Goal: Find contact information: Find contact information

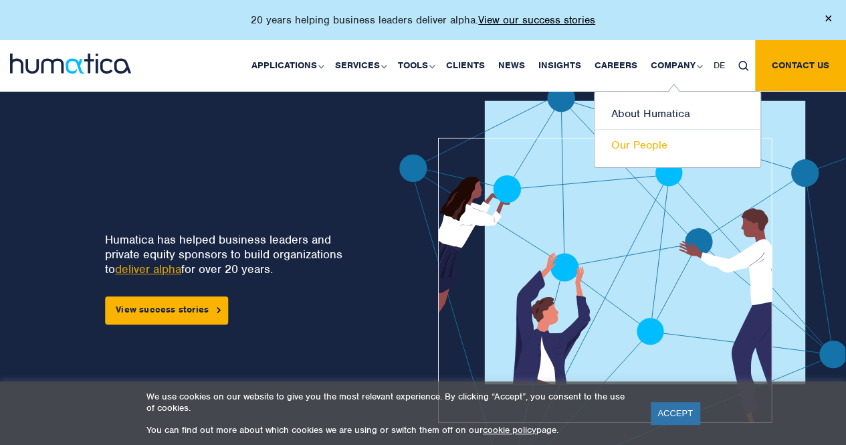
click at [653, 138] on link "Our People" at bounding box center [678, 145] width 166 height 31
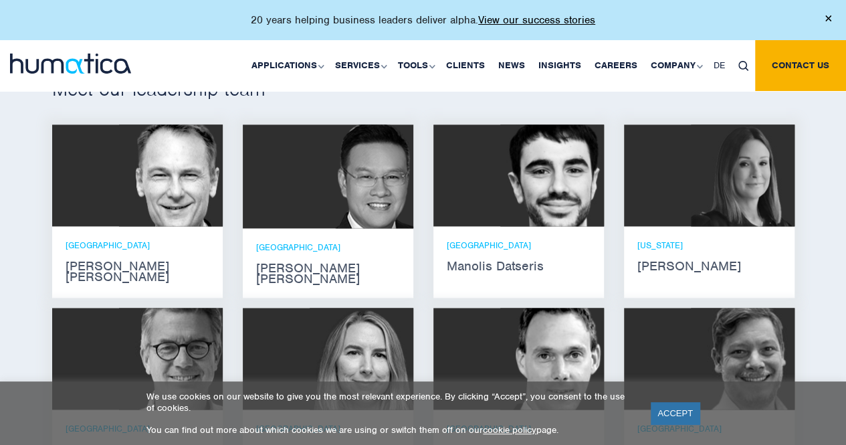
scroll to position [803, 0]
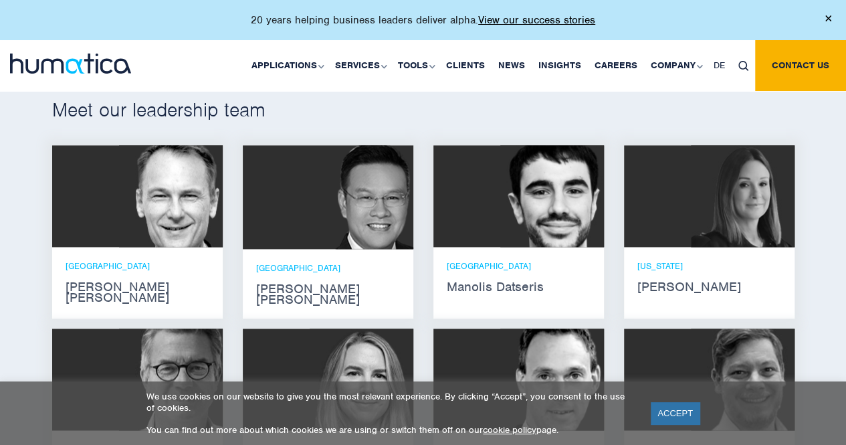
click at [164, 207] on img at bounding box center [171, 196] width 104 height 102
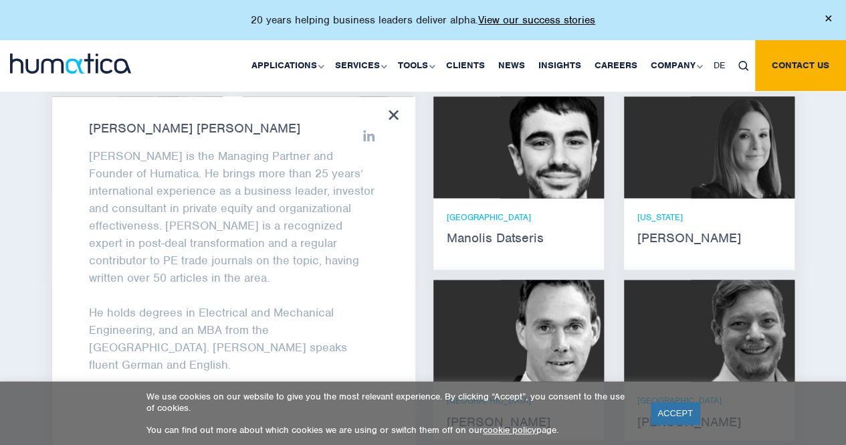
scroll to position [870, 0]
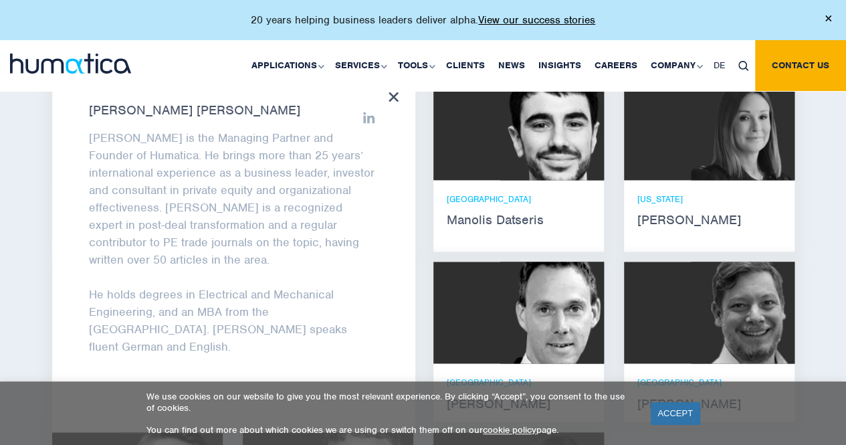
click at [397, 96] on icon at bounding box center [394, 97] width 10 height 10
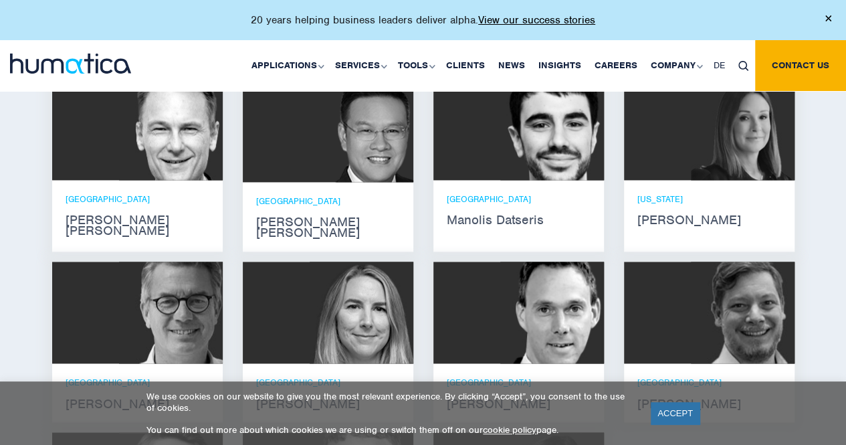
scroll to position [803, 0]
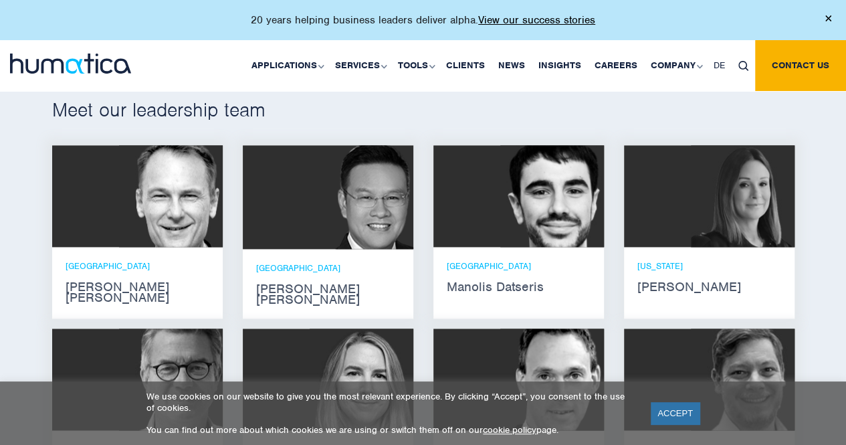
click at [349, 211] on img at bounding box center [357, 197] width 114 height 104
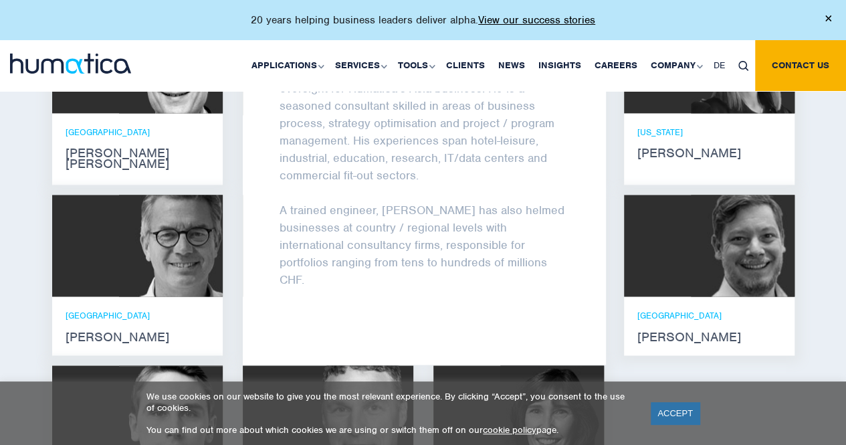
scroll to position [870, 0]
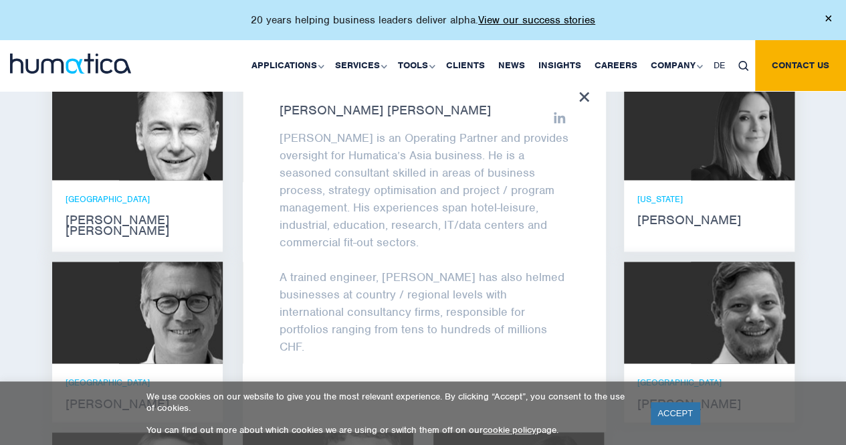
click at [25, 151] on div "Meet our leadership team Andros Payne He holds degrees in Electrical and Mechan…" at bounding box center [423, 317] width 846 height 692
click at [589, 96] on icon at bounding box center [584, 97] width 10 height 10
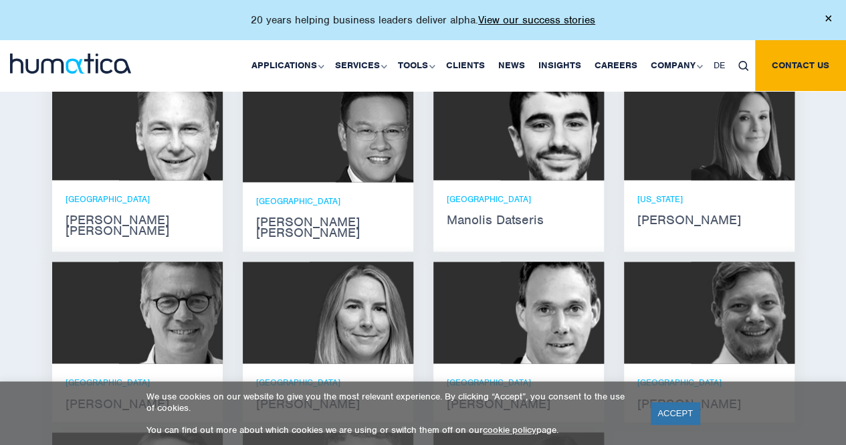
click at [556, 120] on img at bounding box center [552, 129] width 104 height 102
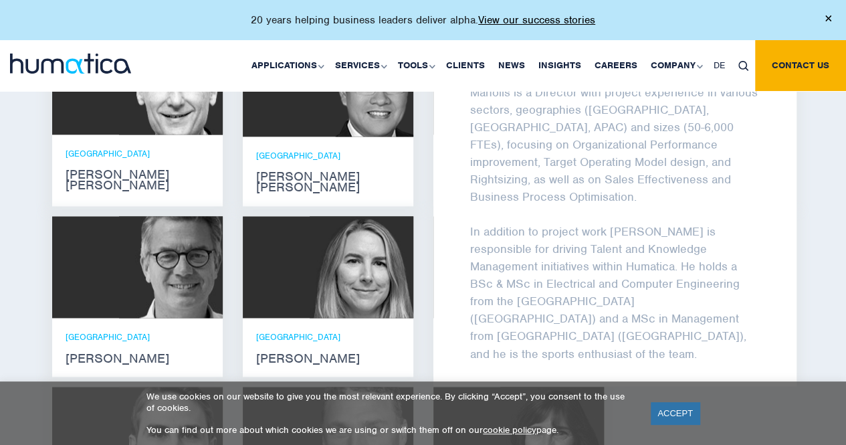
scroll to position [937, 0]
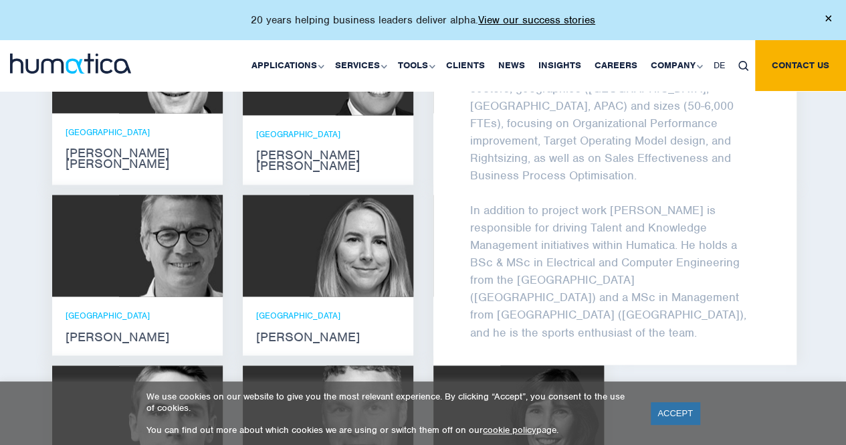
click at [15, 171] on div "Meet our leadership team Andros Payne He holds degrees in Electrical and Mechan…" at bounding box center [423, 250] width 846 height 692
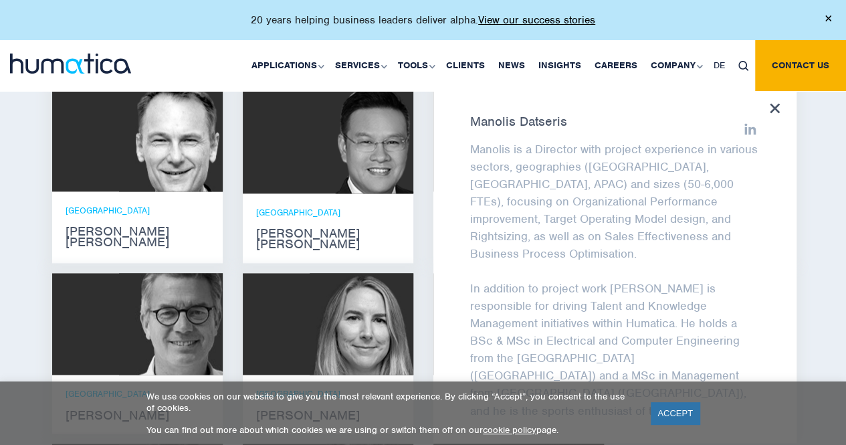
scroll to position [803, 0]
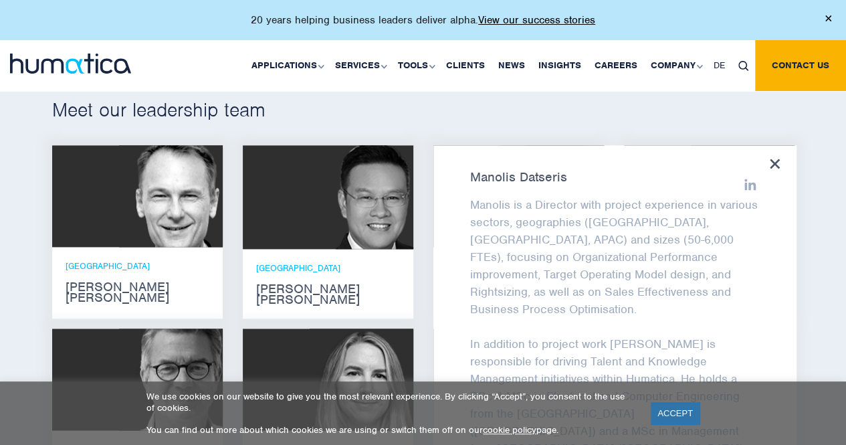
click at [778, 159] on icon at bounding box center [775, 164] width 10 height 10
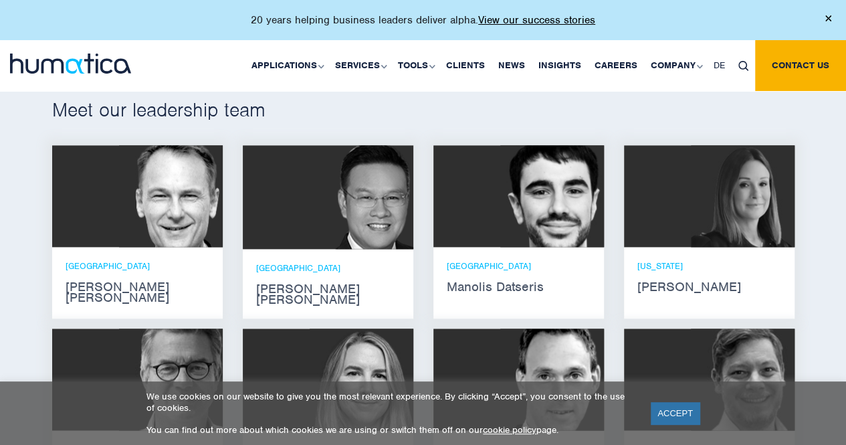
click at [769, 181] on img at bounding box center [743, 196] width 104 height 102
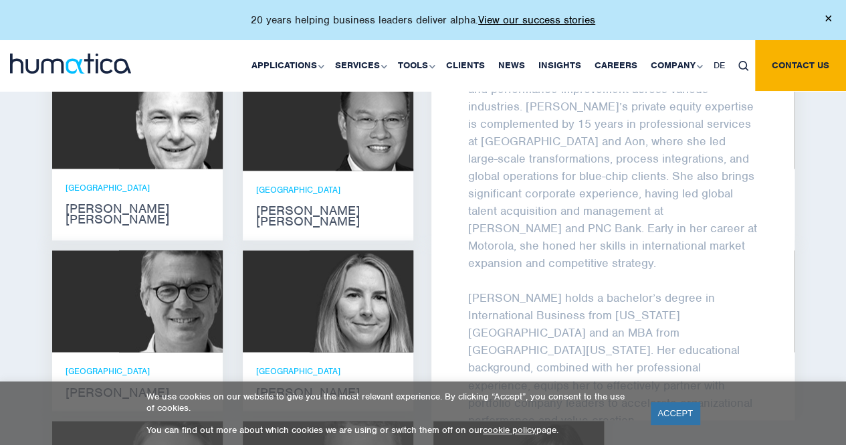
scroll to position [937, 0]
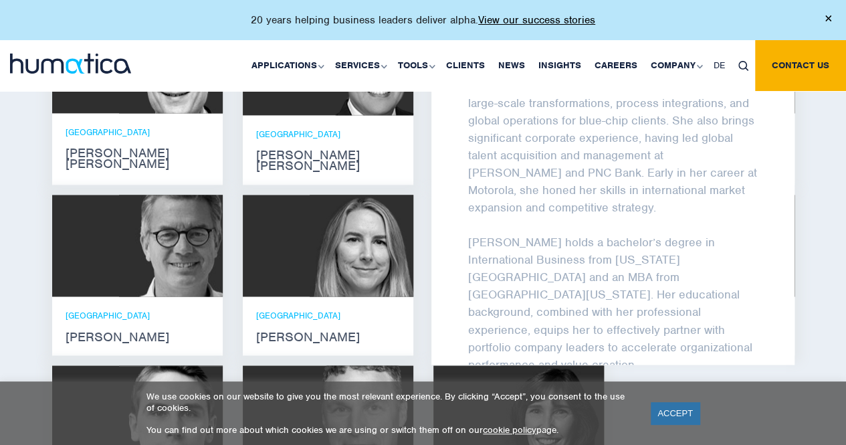
click at [838, 151] on div "Meet our leadership team Andros Payne He holds degrees in Electrical and Mechan…" at bounding box center [423, 250] width 846 height 692
click at [167, 239] on img at bounding box center [171, 246] width 104 height 102
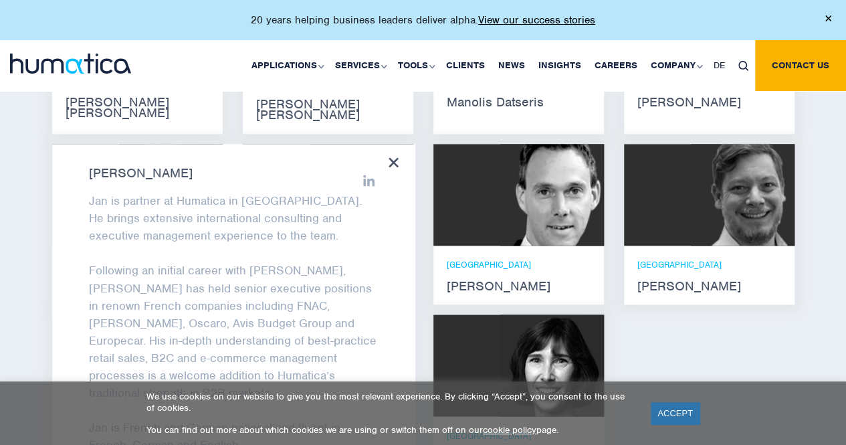
scroll to position [1003, 0]
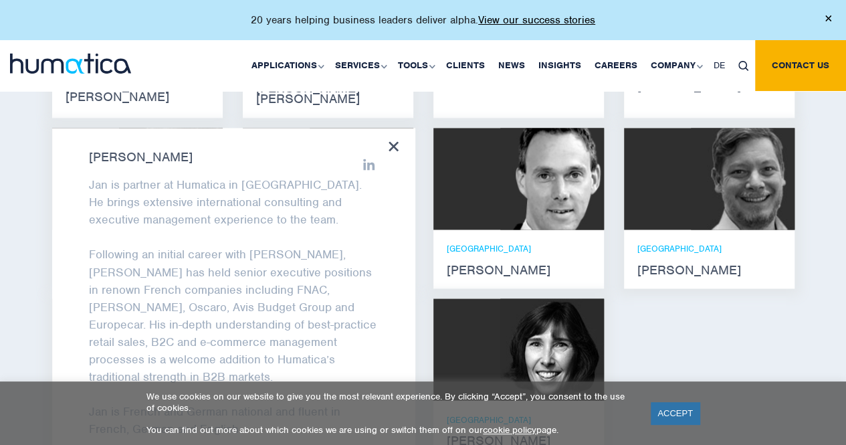
click at [520, 153] on img at bounding box center [552, 179] width 104 height 102
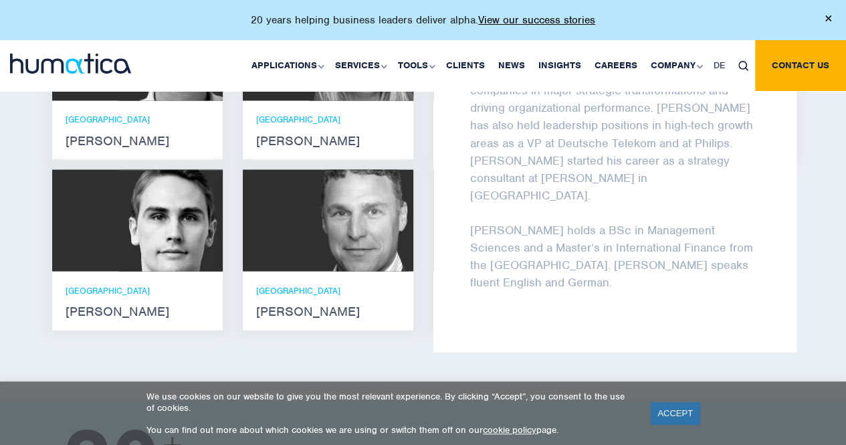
scroll to position [1137, 0]
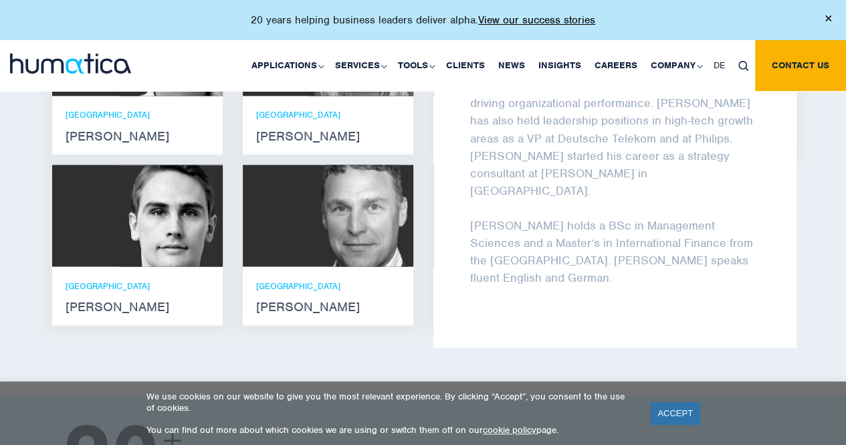
click at [302, 218] on div at bounding box center [328, 216] width 171 height 102
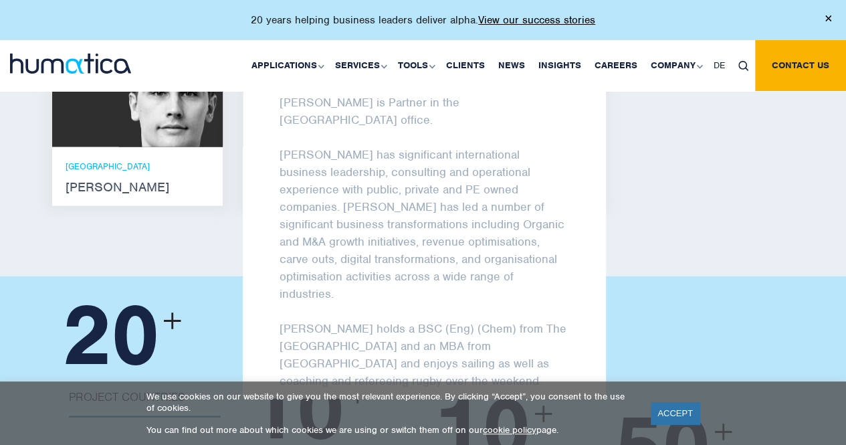
scroll to position [1271, 0]
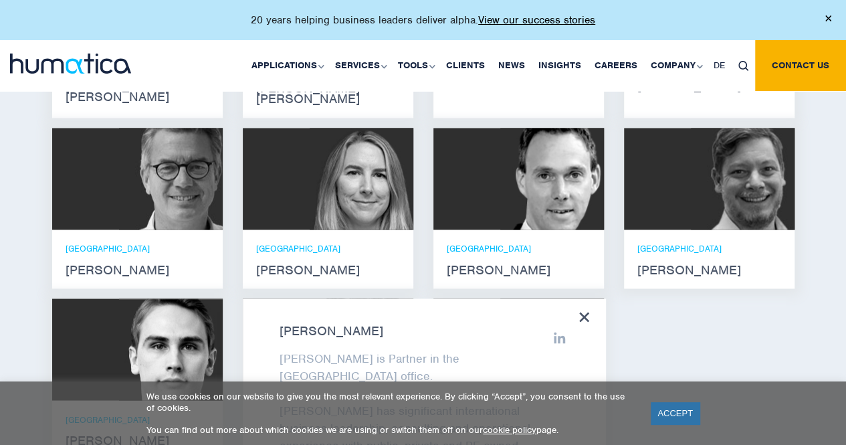
scroll to position [1070, 0]
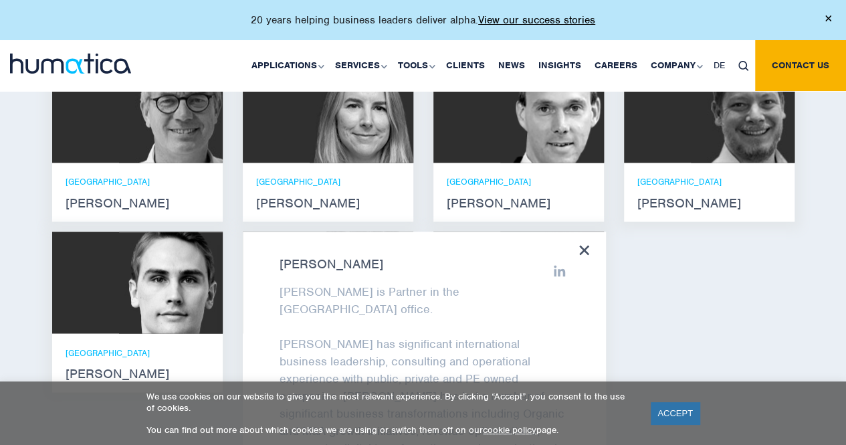
click at [577, 237] on div "Bryan Turner Bryan is Partner in the London office. Bryan has significant inter…" at bounding box center [424, 407] width 363 height 353
click at [581, 245] on icon at bounding box center [584, 250] width 10 height 10
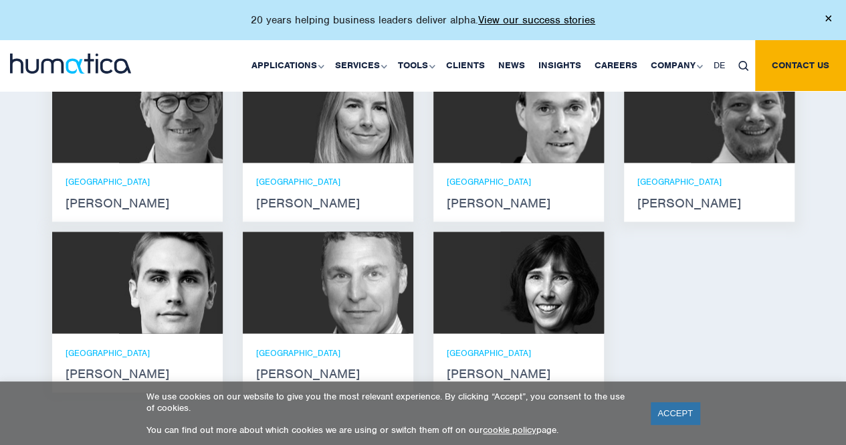
scroll to position [1137, 0]
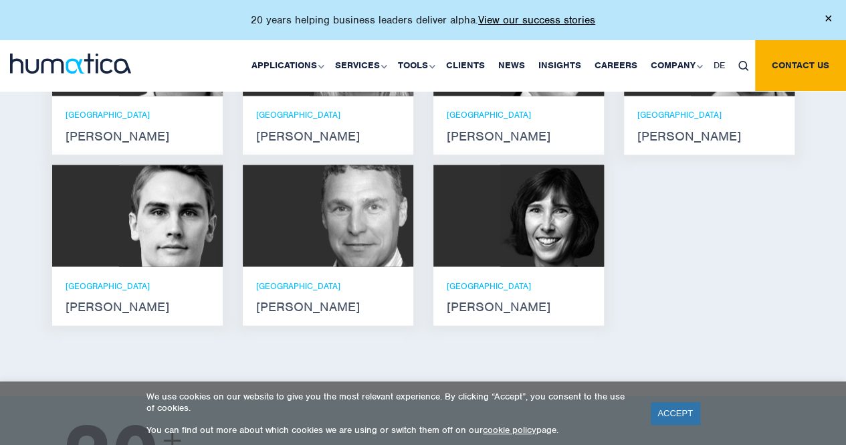
click at [566, 232] on img at bounding box center [552, 216] width 104 height 102
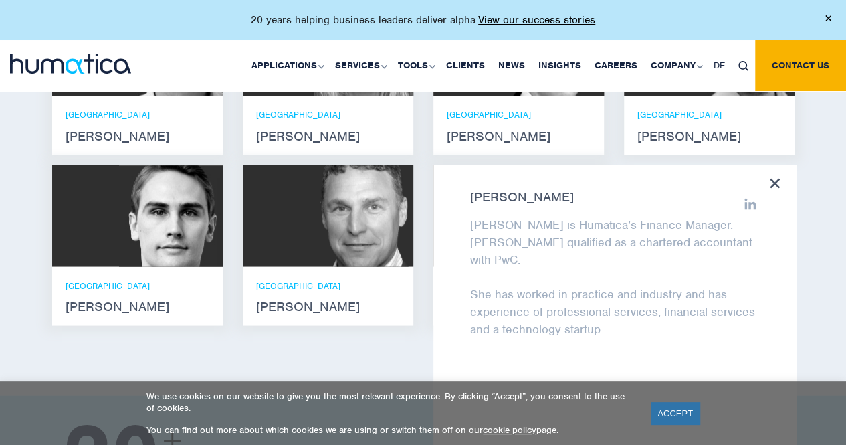
scroll to position [1204, 0]
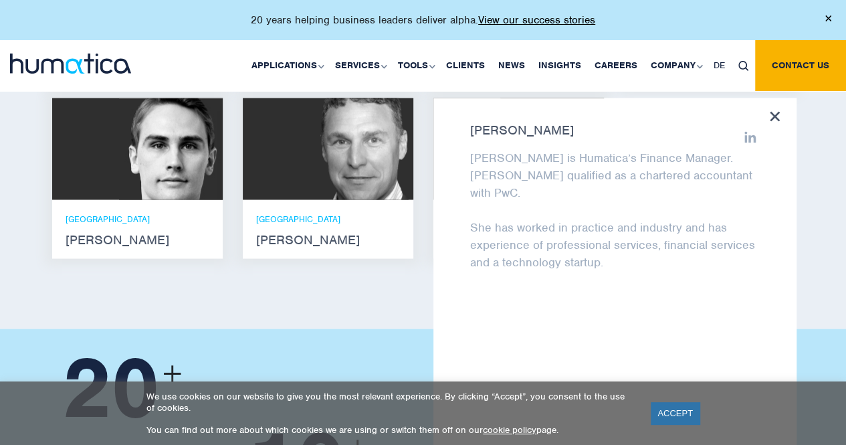
click at [798, 140] on div "Andros Payne He holds degrees in Electrical and Mechanical Engineering, and an …" at bounding box center [423, 6] width 763 height 524
click at [768, 102] on div "Karen Wright Karen is Humatica’s Finance Manager. Karen qualified as a chartere…" at bounding box center [614, 274] width 363 height 353
click at [174, 157] on img at bounding box center [171, 149] width 104 height 102
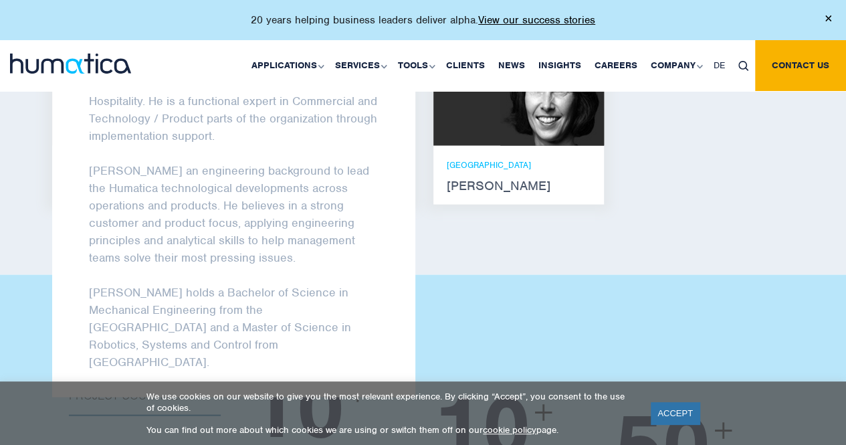
scroll to position [1271, 0]
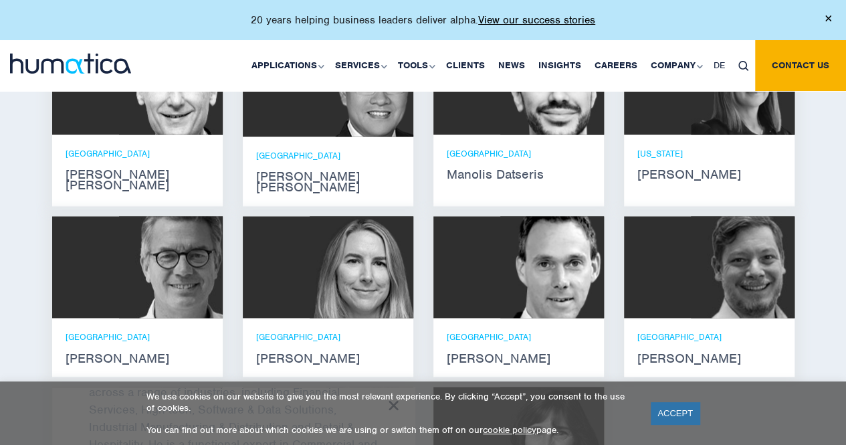
scroll to position [937, 0]
